Goal: Task Accomplishment & Management: Manage account settings

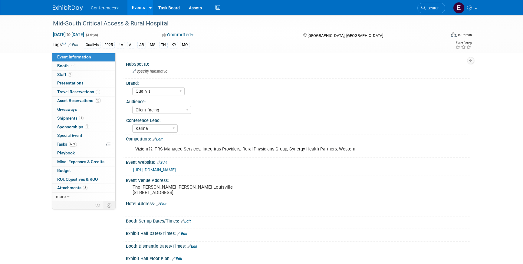
select select "Qualivis"
select select "Client-facing"
select select "Karina"
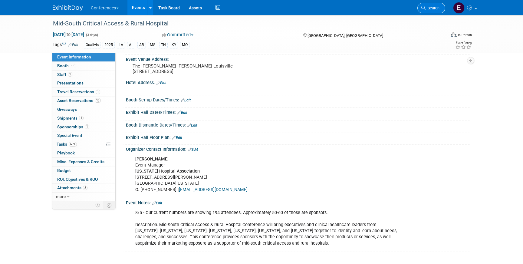
click at [427, 7] on span "Search" at bounding box center [433, 8] width 14 height 5
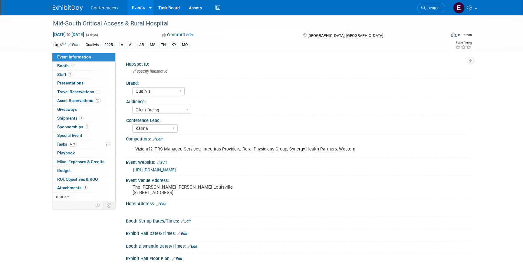
click at [58, 7] on img at bounding box center [68, 8] width 30 height 6
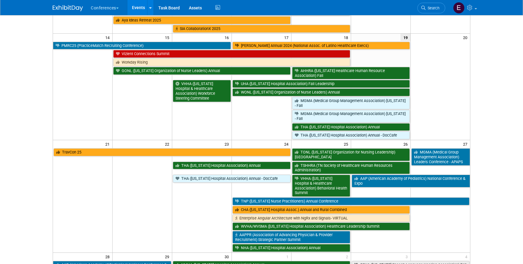
scroll to position [203, 0]
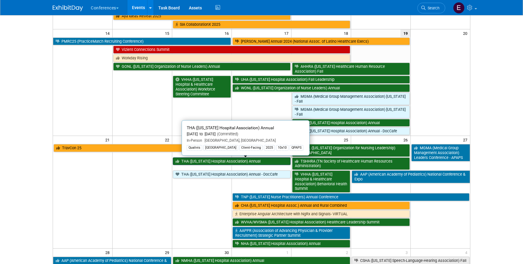
click at [187, 160] on link "THA ([US_STATE] Hospital Association) Annual" at bounding box center [232, 161] width 118 height 8
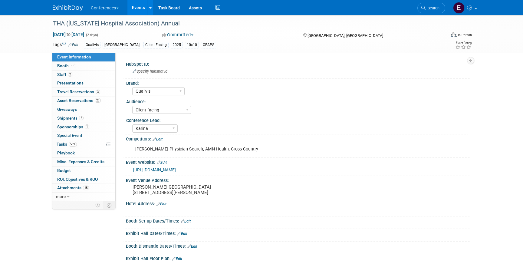
select select "Qualivis"
select select "Client-facing"
select select "Karina"
click at [78, 90] on span "Travel Reservations 3" at bounding box center [78, 91] width 43 height 5
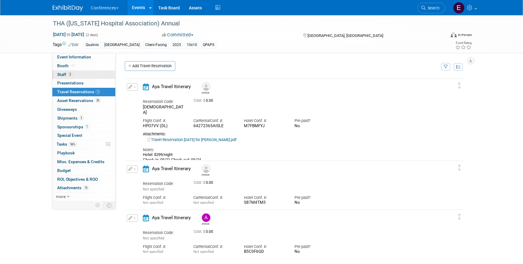
click at [72, 74] on span "2" at bounding box center [70, 74] width 5 height 5
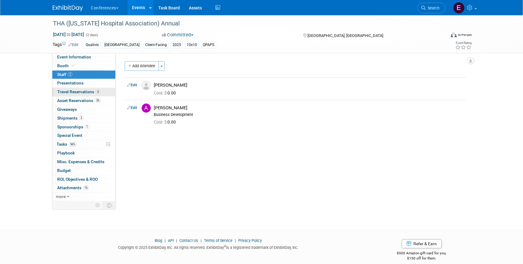
click at [83, 94] on span "Travel Reservations 3" at bounding box center [78, 91] width 43 height 5
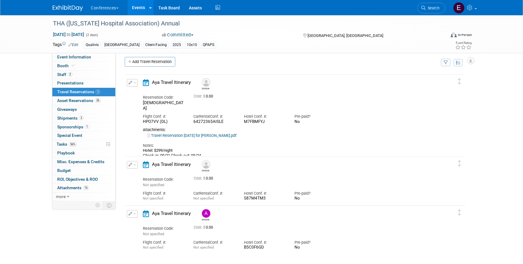
scroll to position [4, 0]
click at [132, 163] on button "button" at bounding box center [132, 165] width 11 height 8
click at [158, 187] on span "Delete Reservation" at bounding box center [157, 185] width 38 height 5
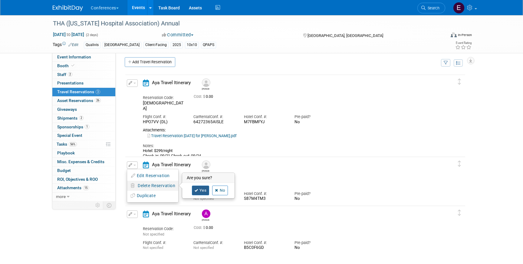
click at [200, 191] on link "Yes" at bounding box center [201, 191] width 18 height 10
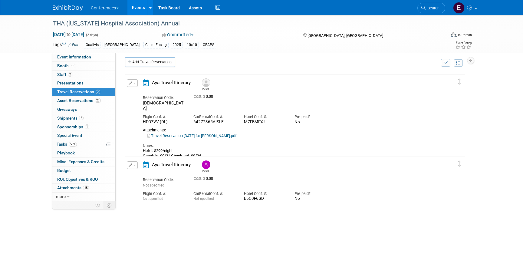
click at [127, 160] on td "Delete Reservation Andrea Reservation Code: Not specified" at bounding box center [290, 180] width 331 height 47
click at [131, 162] on button "button" at bounding box center [132, 165] width 11 height 8
click at [141, 167] on div "Aya Travel Itinerary" at bounding box center [168, 166] width 61 height 11
click at [132, 167] on icon "button" at bounding box center [131, 165] width 4 height 4
click at [134, 174] on icon "button" at bounding box center [133, 175] width 5 height 4
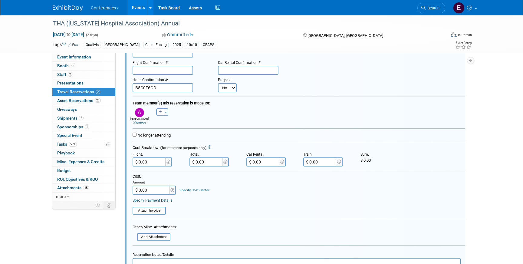
scroll to position [268, 0]
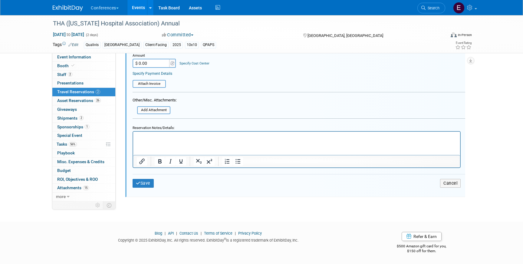
click at [143, 114] on form "<i class="fa-light fa-calendar-lines" style="padding: 6px 4px 6px 1px;"></i> Ay…" at bounding box center [299, 47] width 333 height 298
click at [144, 109] on input "file" at bounding box center [134, 110] width 72 height 7
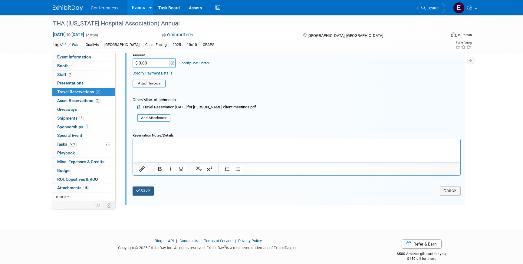
click at [137, 190] on icon "submit" at bounding box center [138, 191] width 5 height 4
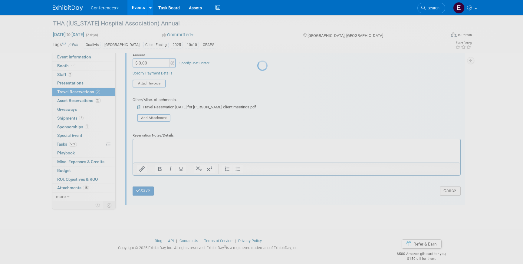
scroll to position [62, 0]
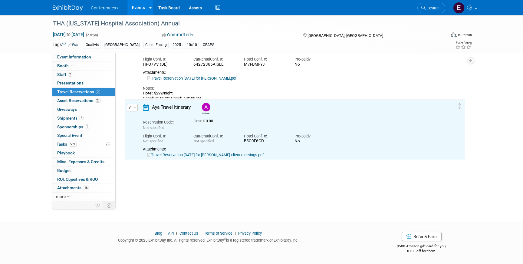
click at [216, 153] on link "Travel Reservation September 18 for ANDREA LYNN FISHER_includes client meetings…" at bounding box center [205, 155] width 116 height 5
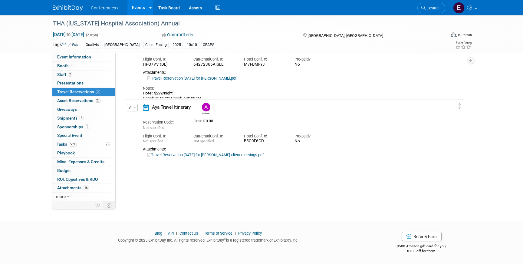
click at [133, 107] on button "button" at bounding box center [132, 108] width 11 height 8
click at [138, 113] on li "Edit Reservation" at bounding box center [152, 118] width 51 height 10
click at [131, 108] on icon "button" at bounding box center [131, 108] width 4 height 4
click at [134, 116] on icon "button" at bounding box center [133, 118] width 5 height 4
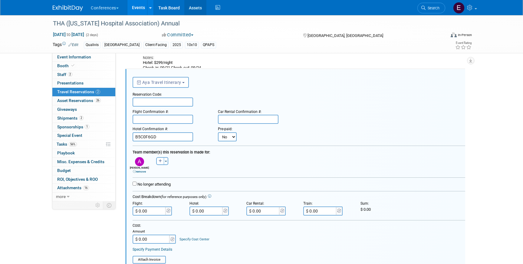
scroll to position [92, 0]
click at [154, 101] on input "text" at bounding box center [163, 101] width 61 height 9
paste input "YHGQZH"
type input "YHGQZH"
click at [155, 121] on input "text" at bounding box center [163, 118] width 61 height 9
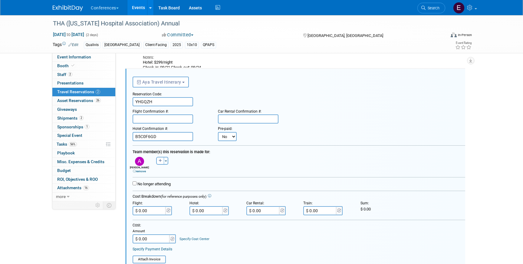
paste input "BJWMRX (UA), B93F7H (WN)"
type input "BJWMRX (UA), B93F7H (WN)"
click at [244, 119] on input "text" at bounding box center [248, 118] width 61 height 9
paste input "41569665US4"
type input "41569665US4"
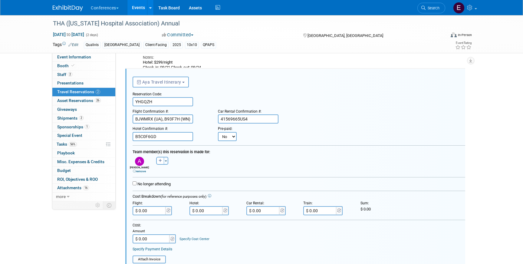
scroll to position [96, 0]
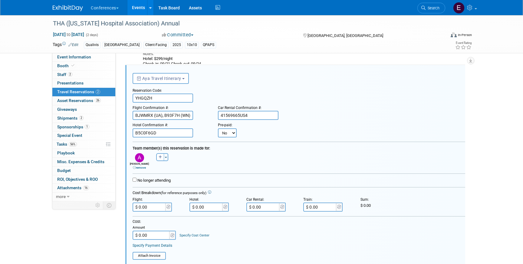
click at [267, 206] on input "$ 0.00" at bounding box center [263, 207] width 34 height 9
paste input "421.37"
type input "$ 421.37"
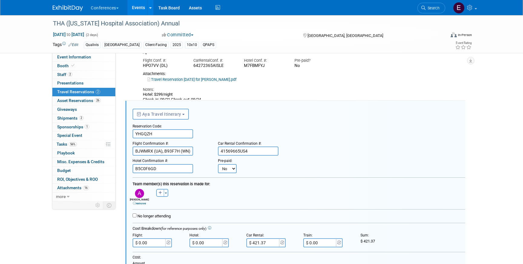
scroll to position [0, 0]
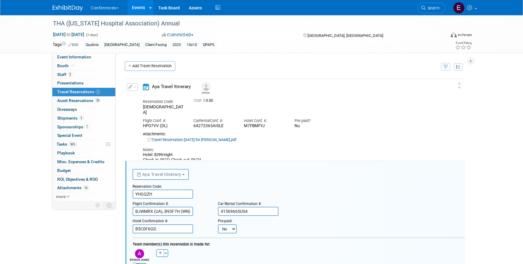
drag, startPoint x: 204, startPoint y: 154, endPoint x: 138, endPoint y: 150, distance: 66.5
click at [138, 150] on div "Edit Reservation Aaron YYYESZ" at bounding box center [290, 122] width 331 height 79
copy div "Hotel: $299/night Check-in: 09/21 Check-out: 09/24"
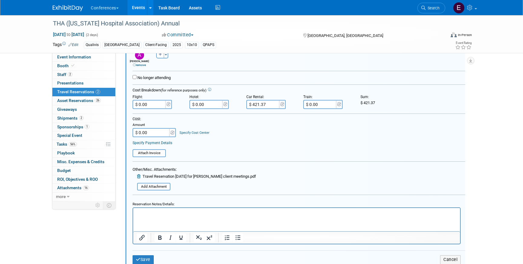
scroll to position [208, 0]
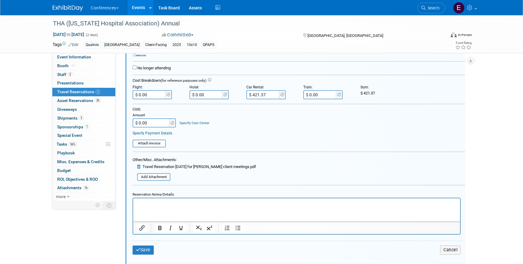
click at [178, 206] on html at bounding box center [296, 202] width 327 height 8
paste body "Rich Text Area. Press ALT-0 for help."
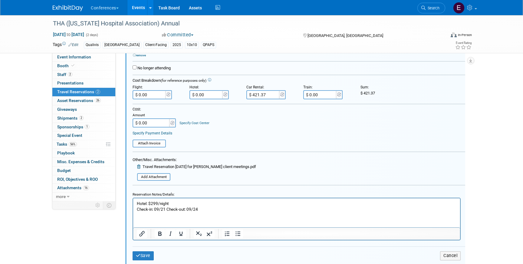
click at [165, 210] on p "Hotel: $299/night Check-in: 09/21 Check-out: 09/24" at bounding box center [297, 207] width 320 height 12
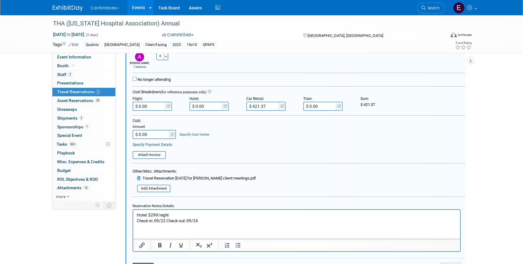
scroll to position [239, 0]
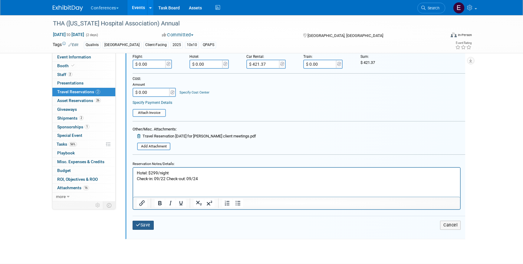
click at [149, 229] on button "Save" at bounding box center [143, 225] width 21 height 9
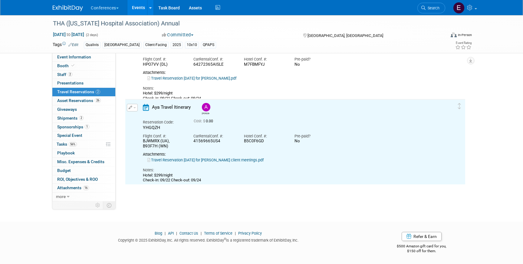
scroll to position [0, 0]
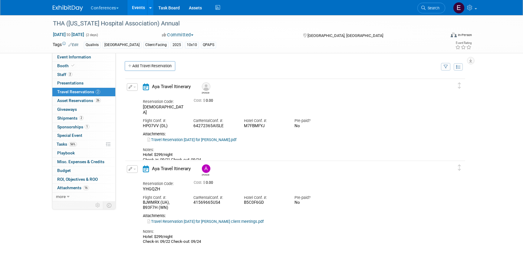
click at [188, 137] on link "Travel Reservation September 21 for AARON BARTON.pdf" at bounding box center [191, 139] width 89 height 5
drag, startPoint x: 266, startPoint y: 202, endPoint x: 245, endPoint y: 200, distance: 21.9
click at [245, 200] on div "B5C0F6GD" at bounding box center [264, 202] width 41 height 5
click at [438, 8] on span "Search" at bounding box center [433, 8] width 14 height 5
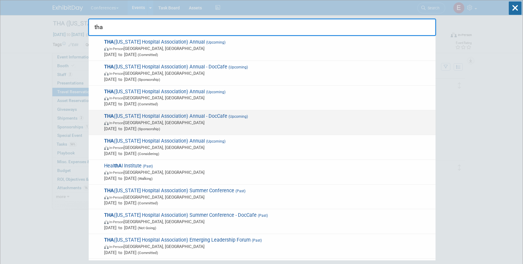
type input "tha"
click at [241, 118] on span "THA (Texas Hospital Association) Annual - DocCafe (Upcoming) In-Person San Anto…" at bounding box center [267, 122] width 330 height 18
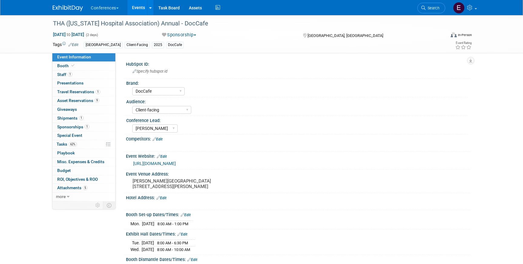
select select "DocCafe"
select select "Client-facing"
select select "[PERSON_NAME]"
click at [88, 75] on link "1 Staff 1" at bounding box center [83, 75] width 63 height 8
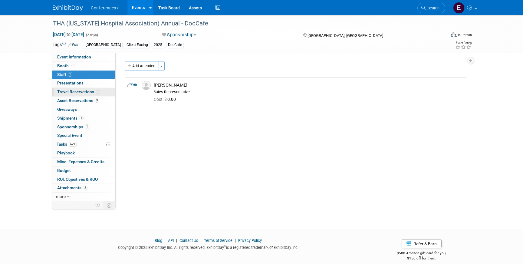
click at [71, 91] on span "Travel Reservations 1" at bounding box center [78, 91] width 43 height 5
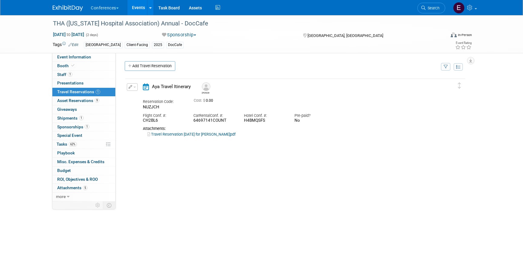
click at [249, 137] on div "Travel Reservation September 21 for JOHN LOUIS SANDER II.pdf" at bounding box center [290, 134] width 294 height 5
click at [236, 134] on link "Travel Reservation September 21 for JOHN LOUIS SANDER II.pdf" at bounding box center [191, 134] width 88 height 5
click at [60, 8] on img at bounding box center [68, 8] width 30 height 6
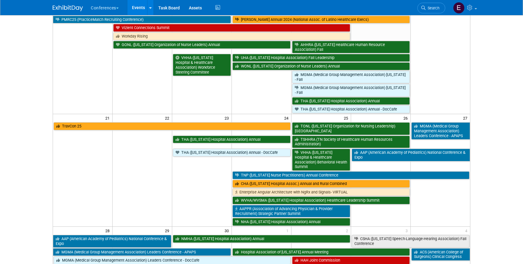
scroll to position [228, 0]
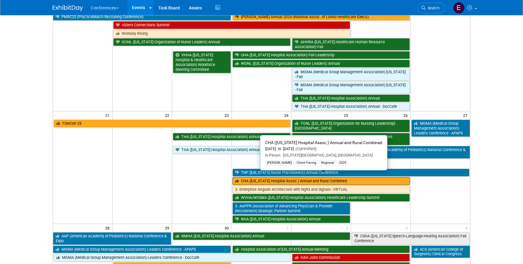
click at [251, 177] on link "CHA ([US_STATE] Hospital Assoc.) Annual and Rural Combined" at bounding box center [321, 181] width 177 height 8
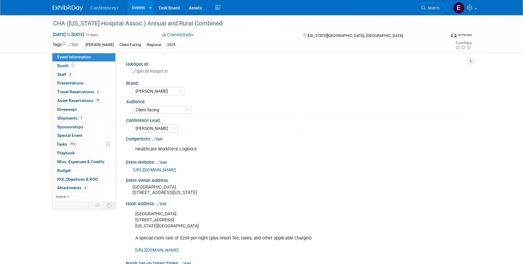
select select "[PERSON_NAME]"
select select "Client-facing"
select select "[PERSON_NAME]"
click at [87, 89] on link "3 Travel Reservations 3" at bounding box center [83, 92] width 63 height 8
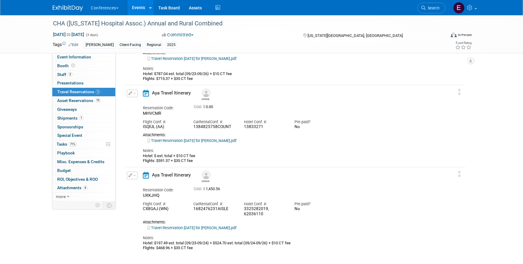
scroll to position [78, 0]
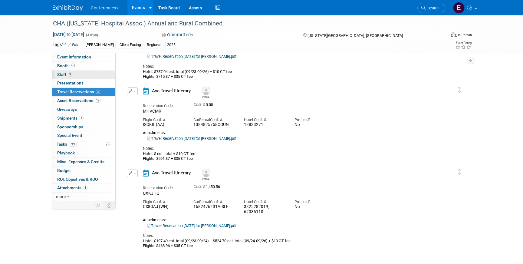
click at [70, 75] on span "3" at bounding box center [70, 74] width 5 height 5
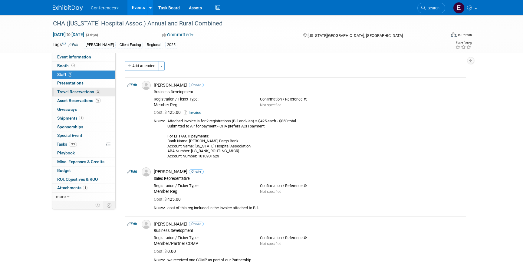
click at [70, 93] on span "Travel Reservations 3" at bounding box center [78, 91] width 43 height 5
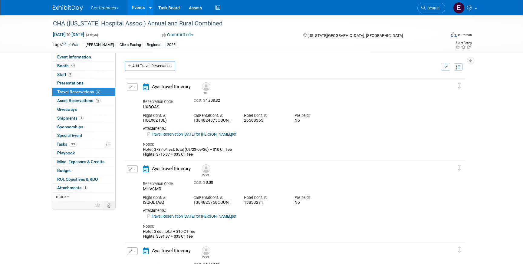
click at [200, 134] on link "Travel Reservation [DATE] for [PERSON_NAME].pdf" at bounding box center [191, 134] width 89 height 5
click at [191, 216] on link "Travel Reservation September 23 for JENNIFER HILL.pdf" at bounding box center [191, 216] width 89 height 5
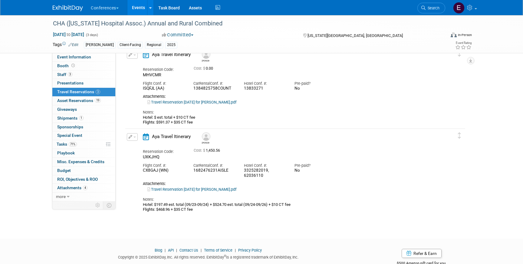
scroll to position [114, 0]
click at [204, 187] on link "Travel Reservation September 23 for KELLY M PARKER.pdf" at bounding box center [191, 189] width 89 height 5
click at [72, 145] on span "71%" at bounding box center [73, 144] width 8 height 5
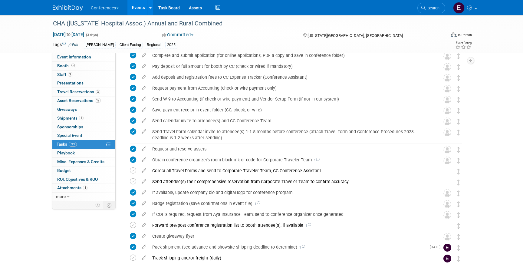
scroll to position [0, 0]
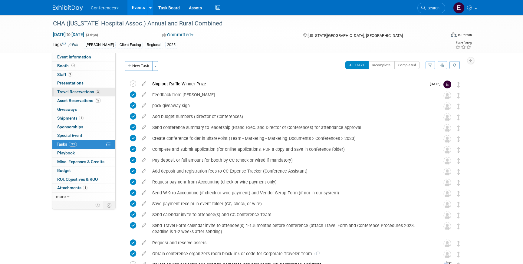
click at [61, 91] on span "Travel Reservations 3" at bounding box center [78, 91] width 43 height 5
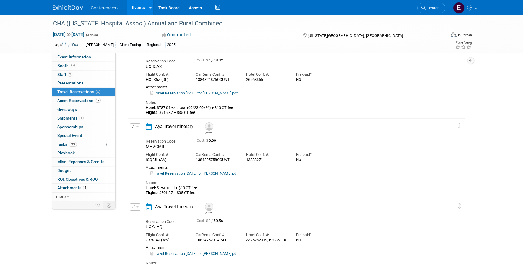
scroll to position [72, 0]
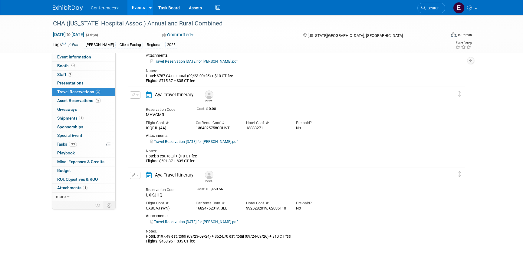
click at [133, 95] on icon "button" at bounding box center [134, 94] width 4 height 3
click at [143, 104] on button "Edit Reservation" at bounding box center [155, 105] width 51 height 9
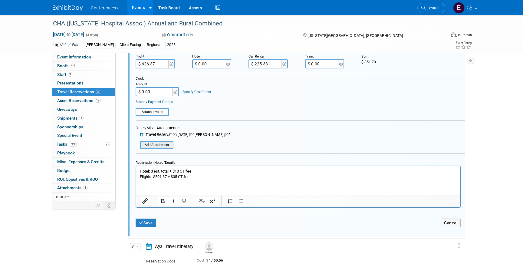
scroll to position [239, 0]
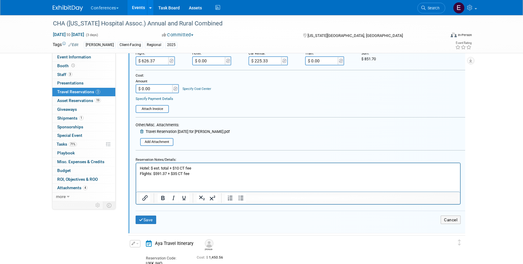
click at [142, 133] on icon at bounding box center [142, 132] width 5 height 4
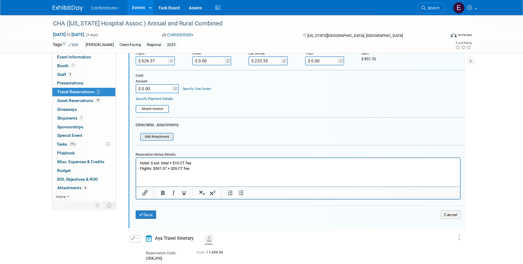
click at [150, 137] on input "file" at bounding box center [142, 137] width 62 height 6
click at [165, 139] on input "file" at bounding box center [142, 137] width 62 height 6
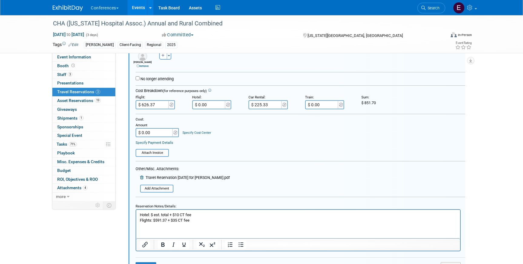
scroll to position [224, 0]
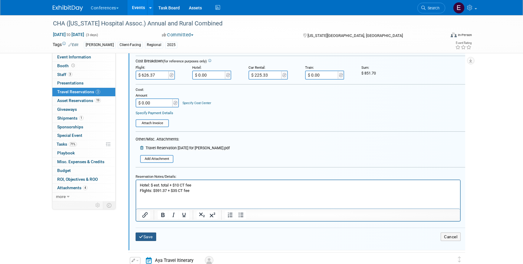
click at [145, 234] on button "Save" at bounding box center [146, 237] width 21 height 9
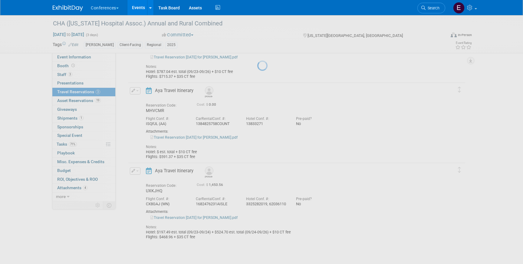
scroll to position [72, 0]
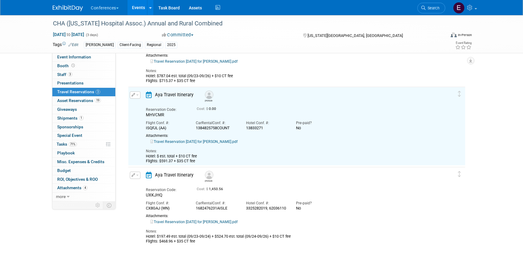
click at [173, 140] on link "Travel Reservation September 23 for JENNIFER HILL.pdf" at bounding box center [193, 142] width 87 height 4
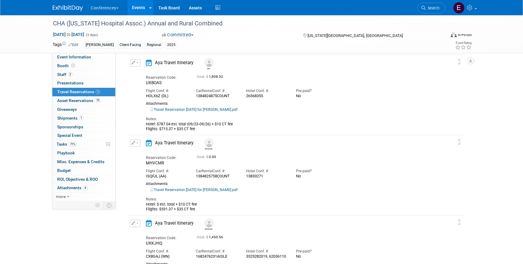
scroll to position [22, 0]
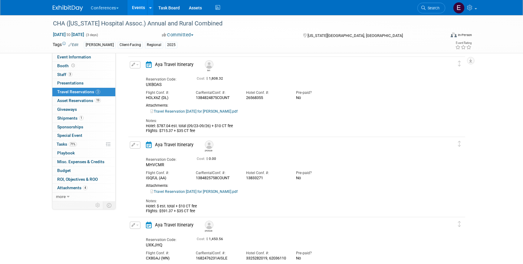
drag, startPoint x: 188, startPoint y: 125, endPoint x: 212, endPoint y: 124, distance: 24.5
click at [212, 124] on div "Hotel: $787.04 est. total (09/23-09/26) + $10 CT fee Flights: $715.37 + $35 CT …" at bounding box center [292, 129] width 292 height 10
copy div "(09/23-09/26)"
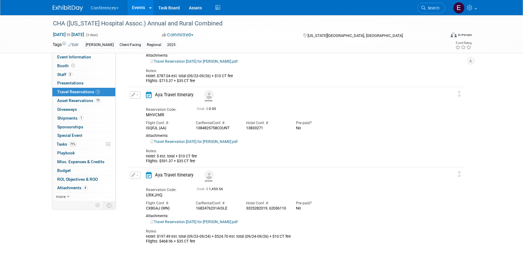
click at [134, 97] on button "button" at bounding box center [135, 94] width 11 height 7
click at [141, 105] on button "Edit Reservation" at bounding box center [155, 105] width 51 height 9
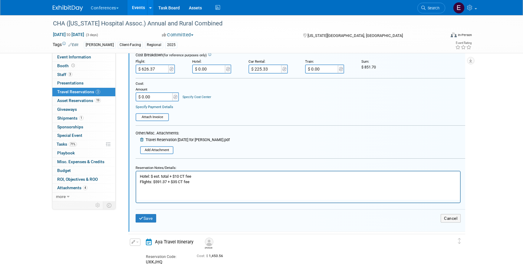
scroll to position [235, 0]
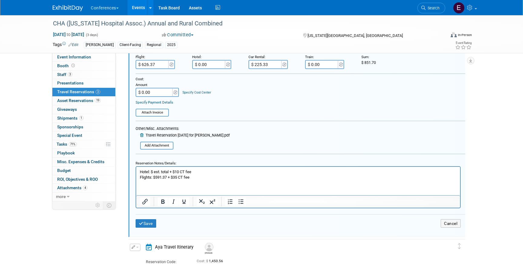
click at [170, 173] on p "Hotel: $ est. total + $10 CT fee Flights: $591.37 + $35 CT fee" at bounding box center [298, 174] width 317 height 11
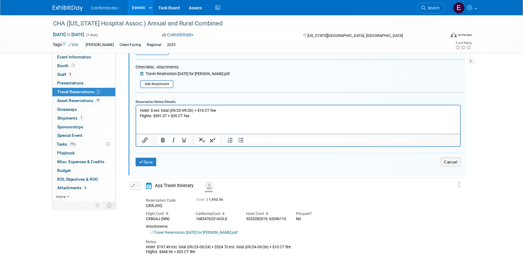
scroll to position [298, 0]
click at [142, 164] on button "Save" at bounding box center [146, 161] width 21 height 9
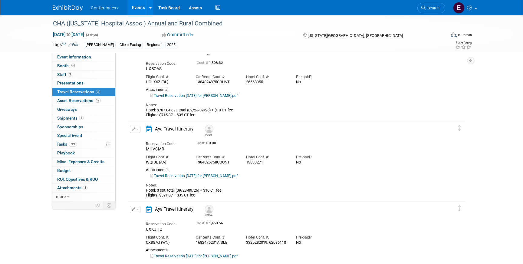
scroll to position [37, 0]
drag, startPoint x: 171, startPoint y: 112, endPoint x: 159, endPoint y: 112, distance: 12.1
click at [159, 112] on div "Hotel: $787.04 est. total (09/23-09/26) + $10 CT fee Flights: $715.37 + $35 CT …" at bounding box center [292, 114] width 292 height 10
copy div "787.04"
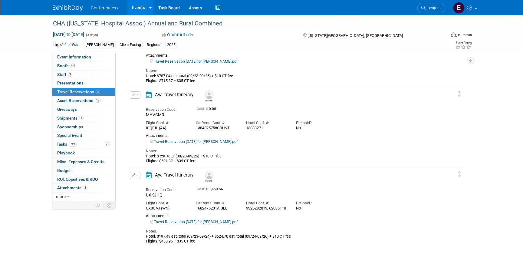
scroll to position [72, 0]
click at [136, 98] on button "button" at bounding box center [135, 94] width 11 height 7
click at [145, 112] on button "Delete Reservation" at bounding box center [155, 115] width 51 height 9
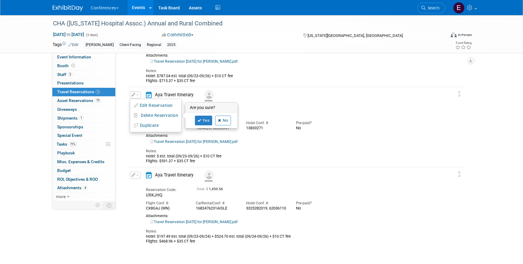
drag, startPoint x: 145, startPoint y: 112, endPoint x: 229, endPoint y: 118, distance: 84.1
click at [181, 118] on li "Delete Reservation Are you sure? Yes No" at bounding box center [155, 116] width 51 height 10
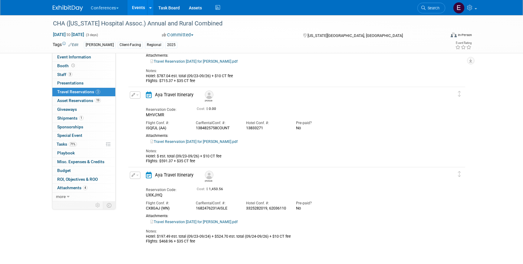
click at [134, 97] on button "button" at bounding box center [135, 94] width 11 height 7
click at [144, 105] on button "Edit Reservation" at bounding box center [155, 105] width 51 height 9
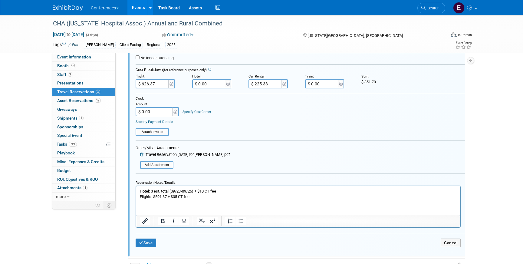
scroll to position [218, 0]
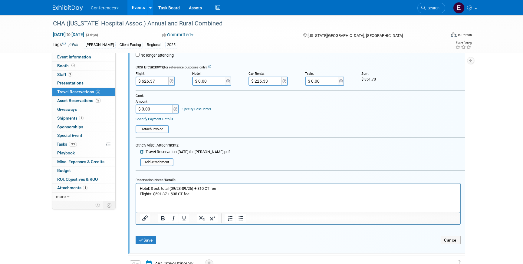
click at [154, 188] on p "Hotel: $ est. total (09/23-09/26) + $10 CT fee Flights: $591.37 + $35 CT fee" at bounding box center [298, 191] width 317 height 11
click at [149, 239] on button "Save" at bounding box center [146, 240] width 21 height 9
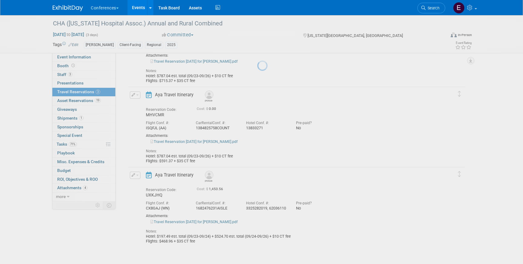
scroll to position [72, 0]
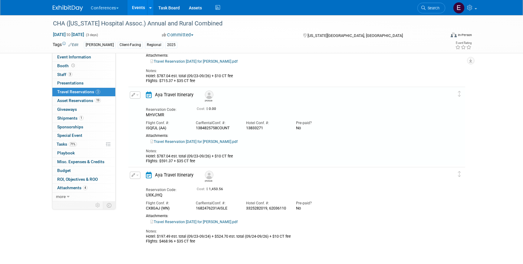
click at [210, 224] on link "Travel Reservation September 23 for KELLY M PARKER.pdf" at bounding box center [193, 222] width 87 height 4
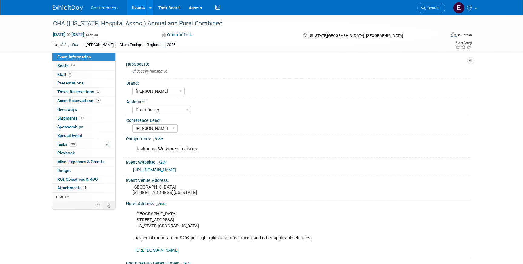
select select "[PERSON_NAME]"
select select "Client-facing"
select select "[PERSON_NAME]"
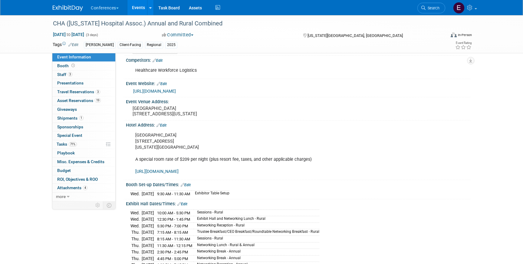
scroll to position [72, 0]
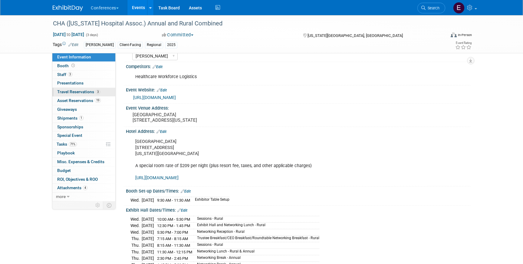
click at [76, 92] on span "Travel Reservations 3" at bounding box center [78, 91] width 43 height 5
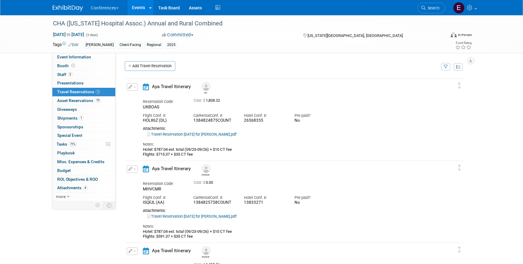
scroll to position [131, 0]
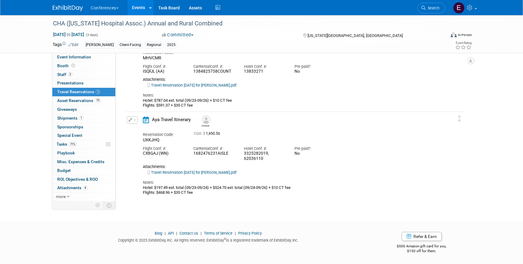
click at [217, 172] on link "Travel Reservation [DATE] for [PERSON_NAME].pdf" at bounding box center [191, 172] width 89 height 5
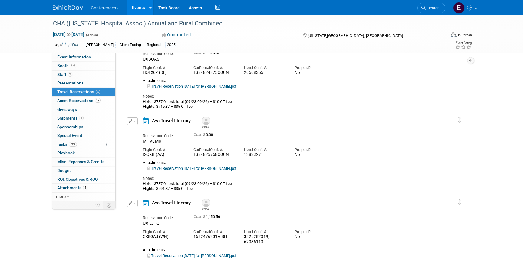
scroll to position [61, 0]
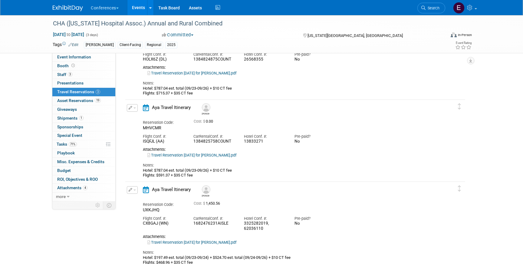
drag, startPoint x: 243, startPoint y: 142, endPoint x: 270, endPoint y: 144, distance: 26.4
click at [270, 144] on div "Hotel Conf. #: 13833271" at bounding box center [265, 138] width 51 height 14
copy div "13833271"
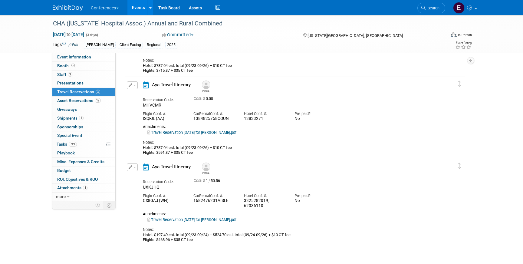
scroll to position [84, 0]
drag, startPoint x: 244, startPoint y: 206, endPoint x: 263, endPoint y: 206, distance: 19.7
click at [263, 206] on div "Hotel Conf. #: 3325282019, 62036110" at bounding box center [265, 199] width 51 height 18
copy div "62036110"
click at [131, 167] on icon "button" at bounding box center [131, 167] width 4 height 4
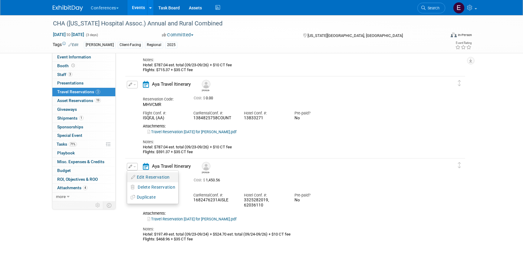
click at [138, 180] on button "Edit Reservation" at bounding box center [152, 177] width 51 height 9
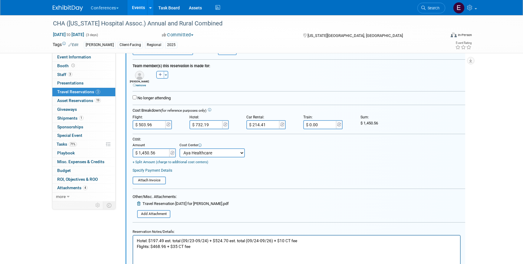
scroll to position [265, 0]
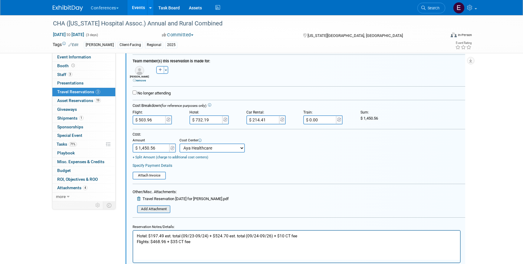
click at [148, 210] on input "file" at bounding box center [134, 209] width 72 height 7
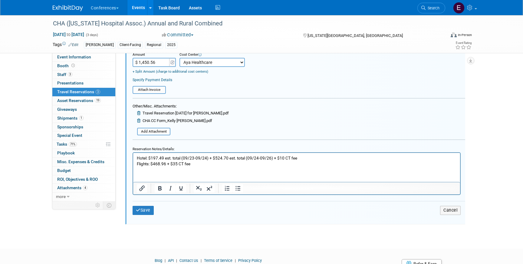
scroll to position [368, 0]
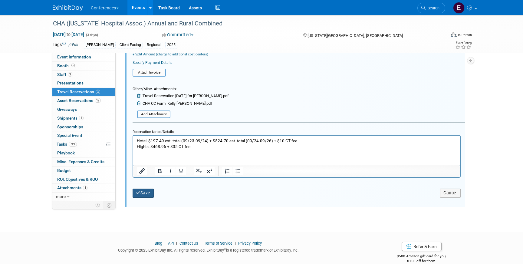
click at [147, 193] on button "Save" at bounding box center [143, 193] width 21 height 9
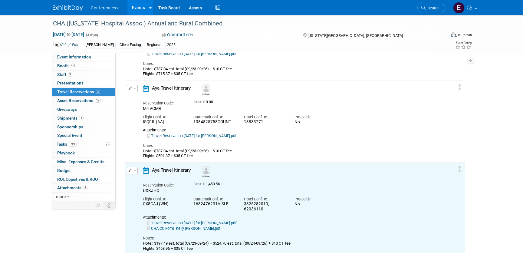
scroll to position [71, 0]
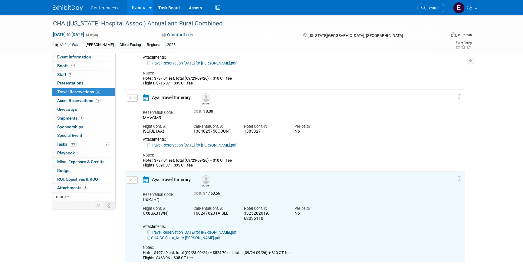
click at [134, 100] on button "button" at bounding box center [132, 98] width 11 height 8
click at [148, 107] on button "Edit Reservation" at bounding box center [152, 108] width 51 height 9
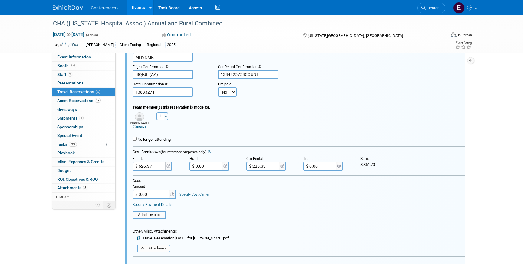
scroll to position [136, 0]
click at [225, 91] on select "No Yes" at bounding box center [227, 92] width 19 height 9
select select "1"
click at [218, 88] on select "No Yes" at bounding box center [227, 92] width 19 height 9
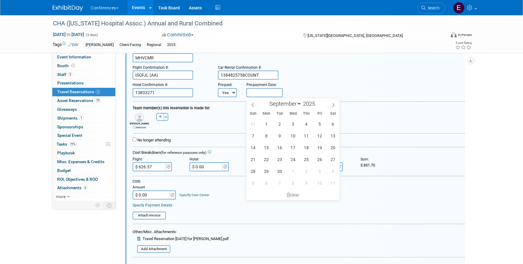
click at [262, 94] on input "text" at bounding box center [264, 92] width 36 height 9
click at [321, 144] on span "19" at bounding box center [320, 148] width 12 height 12
type input "Sep 19, 2025"
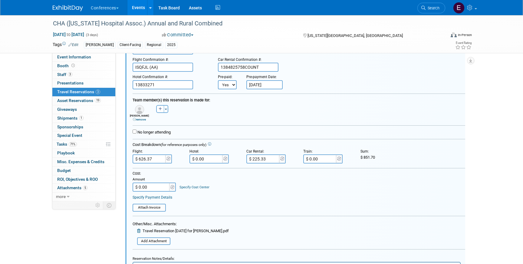
scroll to position [147, 0]
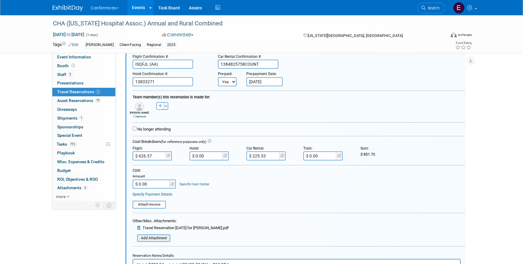
click at [153, 237] on input "file" at bounding box center [134, 238] width 72 height 7
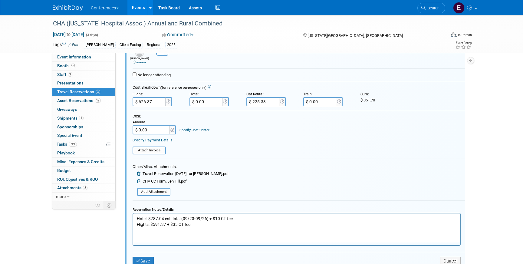
scroll to position [207, 0]
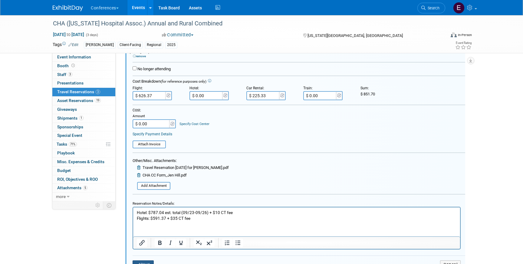
click at [143, 261] on button "Save" at bounding box center [143, 264] width 21 height 9
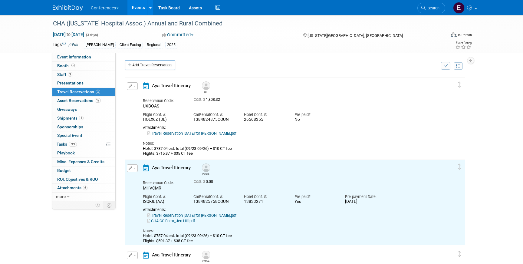
scroll to position [0, 0]
click at [132, 87] on button "button" at bounding box center [132, 87] width 11 height 8
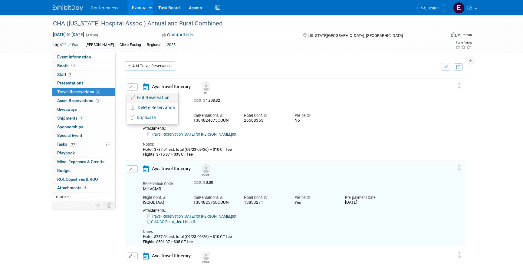
click at [143, 95] on button "Edit Reservation" at bounding box center [152, 97] width 51 height 9
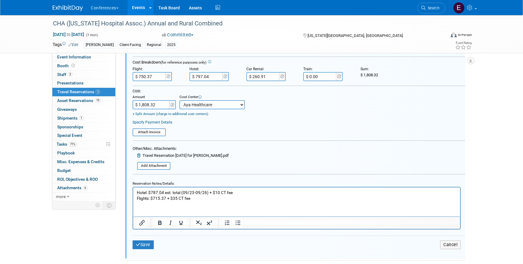
scroll to position [150, 0]
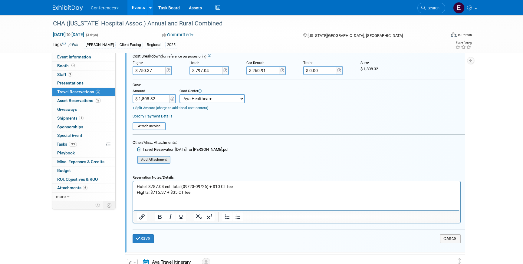
click at [158, 159] on input "file" at bounding box center [134, 160] width 72 height 7
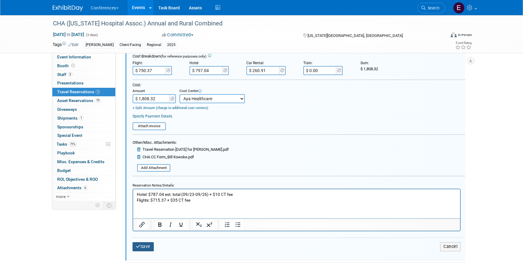
click at [146, 249] on button "Save" at bounding box center [143, 246] width 21 height 9
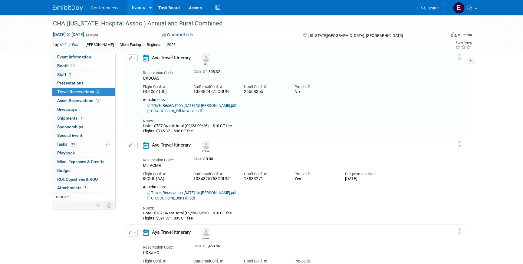
scroll to position [10, 0]
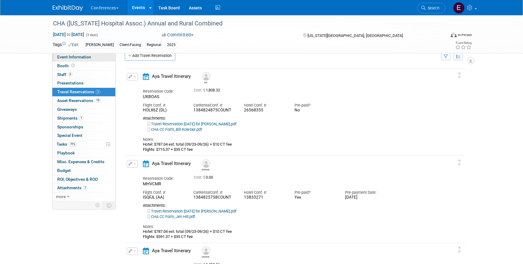
click at [85, 56] on span "Event Information" at bounding box center [74, 57] width 34 height 5
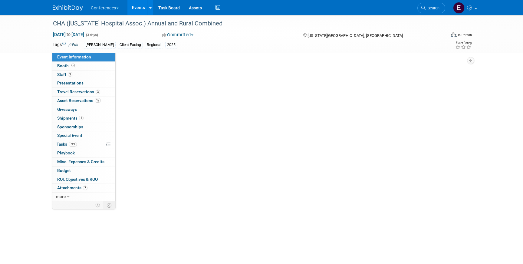
scroll to position [0, 0]
select select "Aya"
select select "Client-facing"
select select "Stephanie"
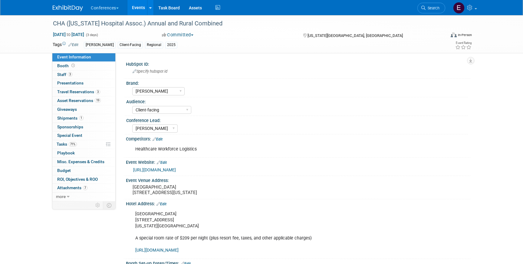
drag, startPoint x: 188, startPoint y: 220, endPoint x: 132, endPoint y: 220, distance: 55.4
click at [132, 220] on div "Cheyenne Mountain Resort 3225 Broadmoor Valley Rd Colorado Springs, CO 80906 A …" at bounding box center [267, 232] width 273 height 49
copy div "Cheyenne Mountain Resort"
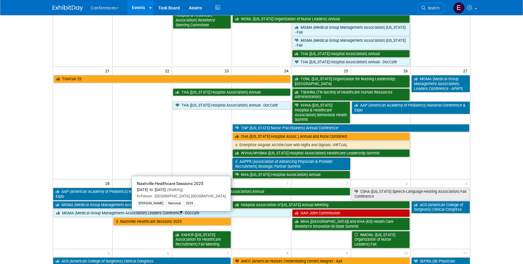
scroll to position [273, 0]
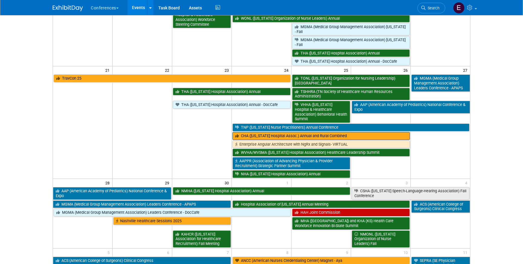
click at [255, 132] on link "CHA ([US_STATE] Hospital Assoc.) Annual and Rural Combined" at bounding box center [321, 136] width 177 height 8
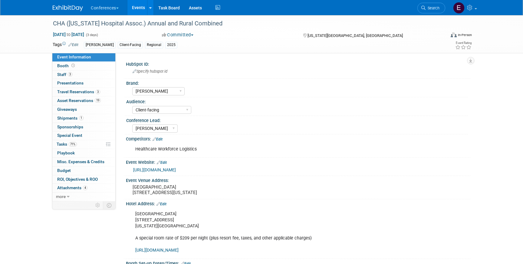
select select "[PERSON_NAME]"
select select "Client-facing"
select select "[PERSON_NAME]"
click at [71, 91] on span "Travel Reservations 3" at bounding box center [78, 91] width 43 height 5
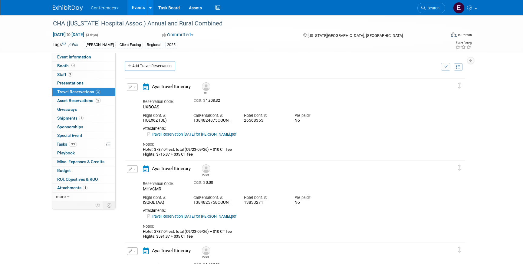
drag, startPoint x: 243, startPoint y: 121, endPoint x: 266, endPoint y: 122, distance: 22.4
click at [266, 122] on div "Hotel Conf. #: 26568355" at bounding box center [265, 117] width 51 height 14
copy div "26568355"
click at [70, 3] on link at bounding box center [72, 5] width 38 height 5
